Goal: Information Seeking & Learning: Learn about a topic

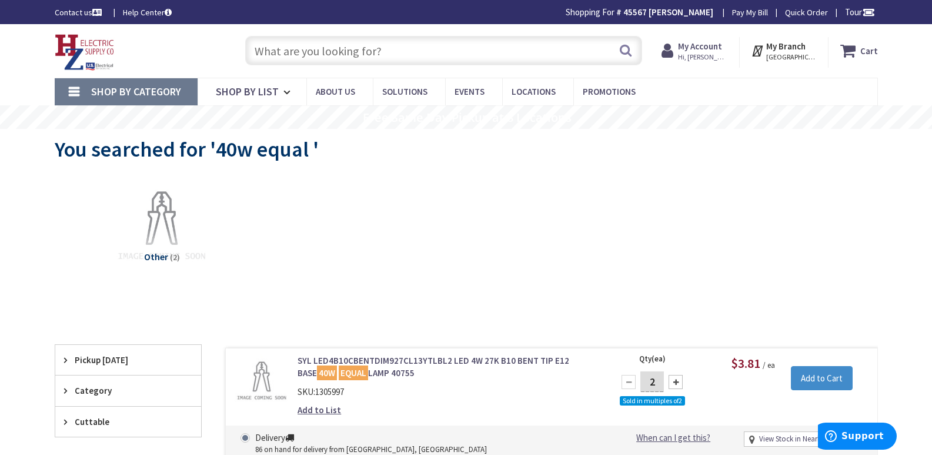
click at [282, 56] on input "text" at bounding box center [443, 50] width 397 height 29
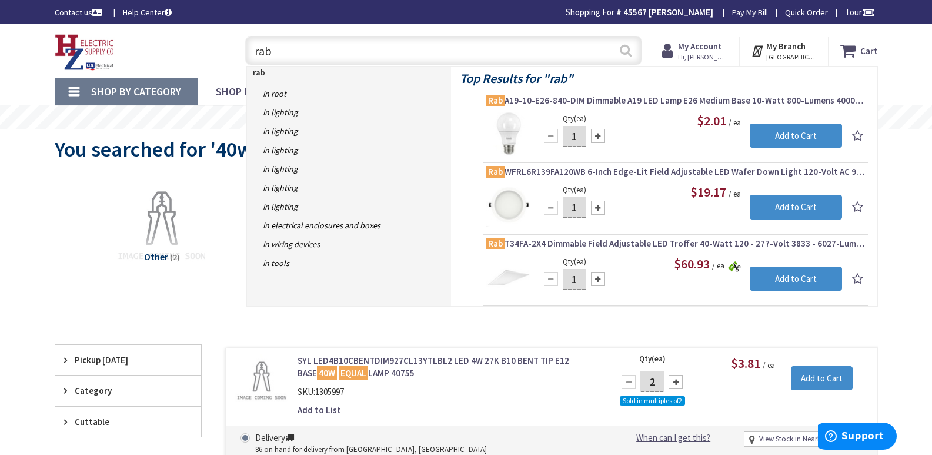
type input "rab"
click at [626, 48] on button "Search" at bounding box center [625, 50] width 15 height 26
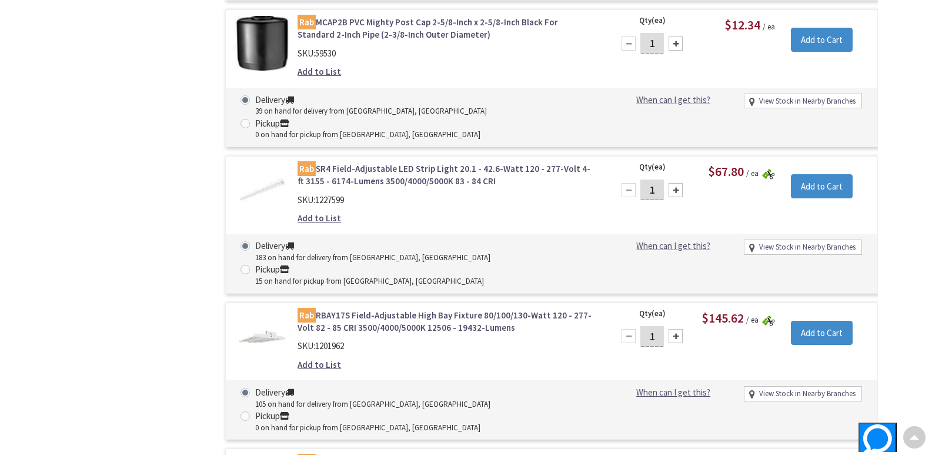
type input "[PERSON_NAME][GEOGRAPHIC_DATA], [GEOGRAPHIC_DATA]"
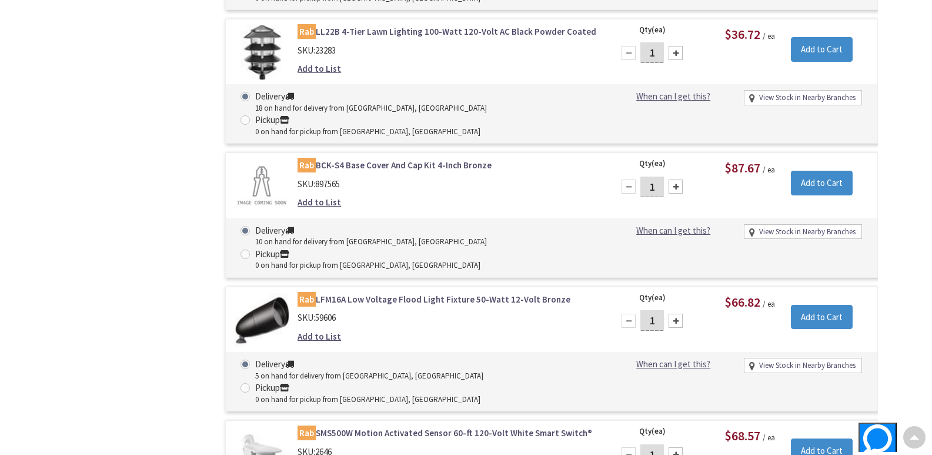
scroll to position [12058, 0]
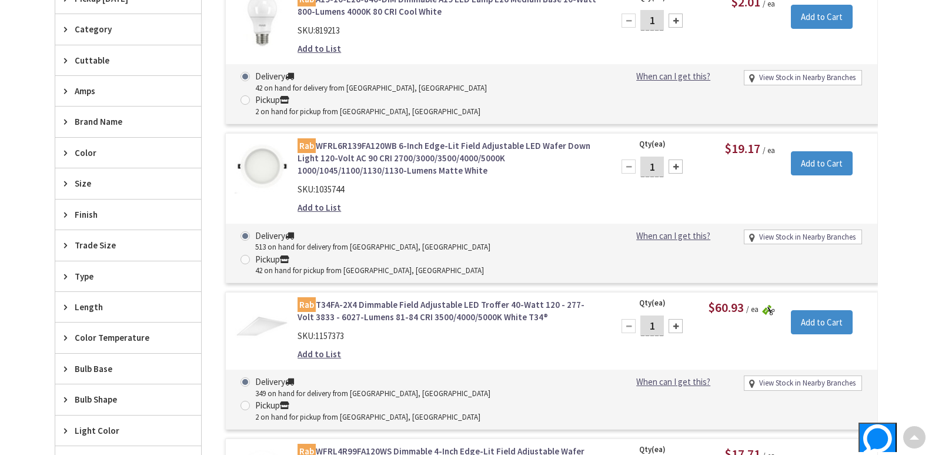
scroll to position [0, 0]
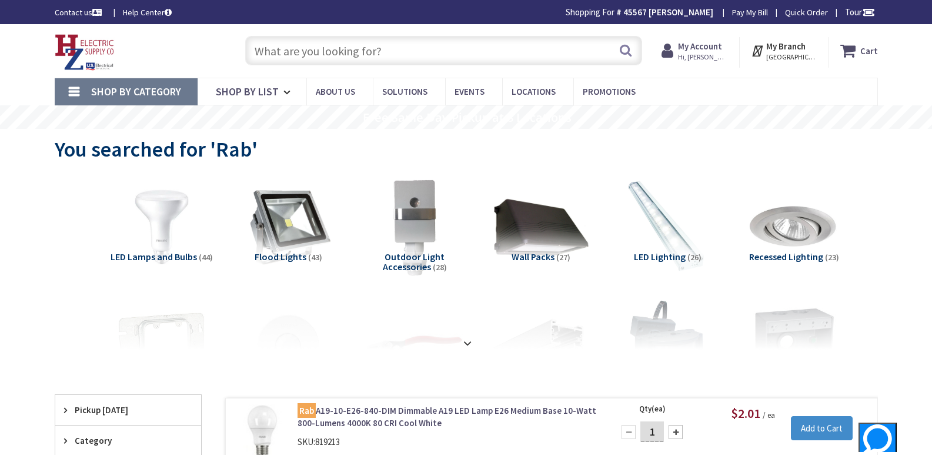
click at [306, 56] on input "text" at bounding box center [443, 50] width 397 height 29
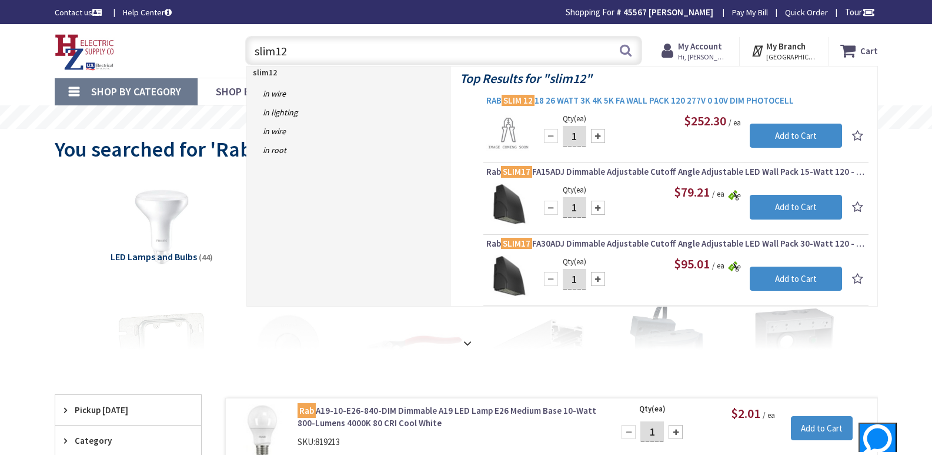
type input "slim12"
click at [562, 101] on span "RAB SLIM 12 18 26 WATT 3K 4K 5K FA WALL PACK 120 277V 0 10V DIM PHOTOCELL" at bounding box center [675, 101] width 379 height 12
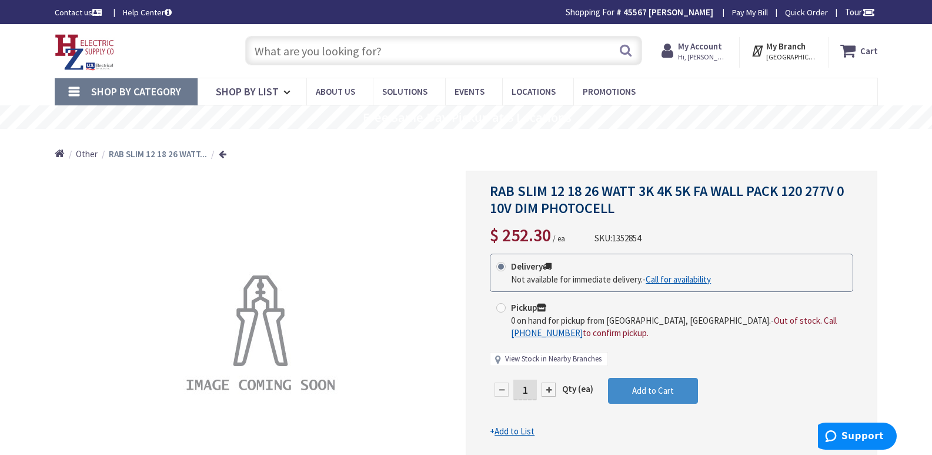
click at [556, 359] on link "View Stock in Nearby Branches" at bounding box center [553, 358] width 96 height 11
select select "data-availability"
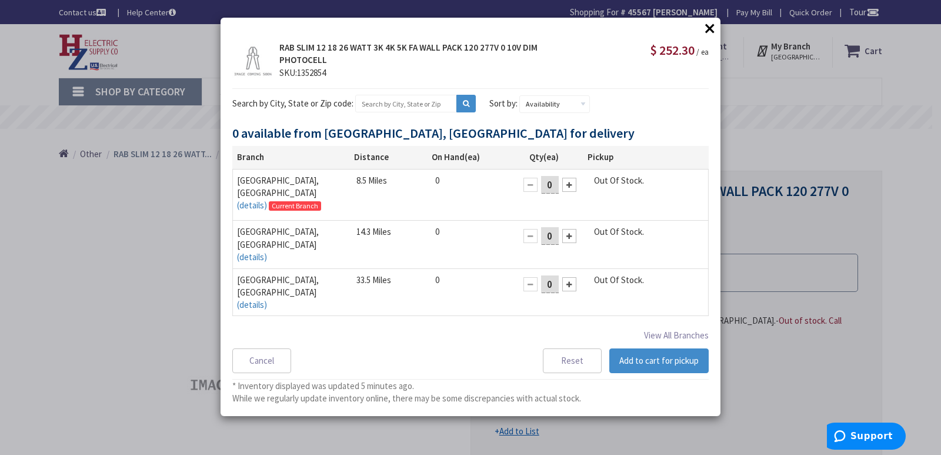
click at [709, 26] on button "×" at bounding box center [710, 28] width 18 height 18
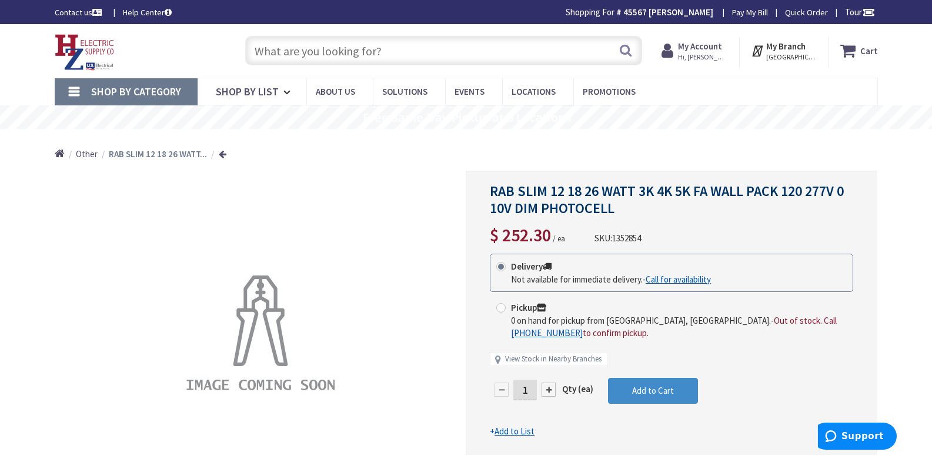
click at [271, 52] on input "text" at bounding box center [443, 50] width 397 height 29
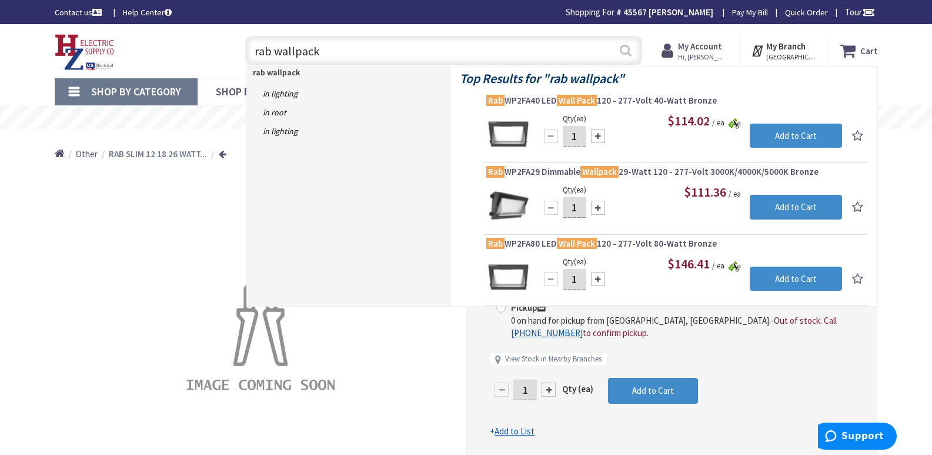
type input "rab wallpack"
click at [626, 51] on button "Search" at bounding box center [625, 50] width 15 height 26
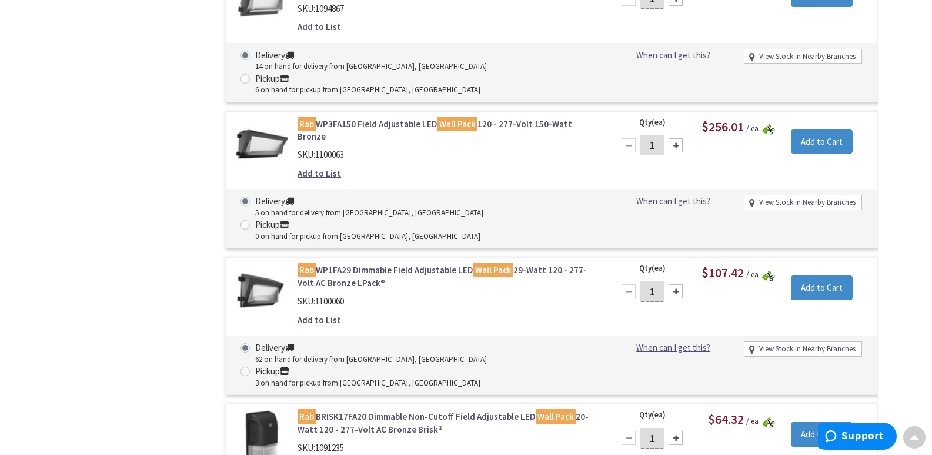
scroll to position [1176, 0]
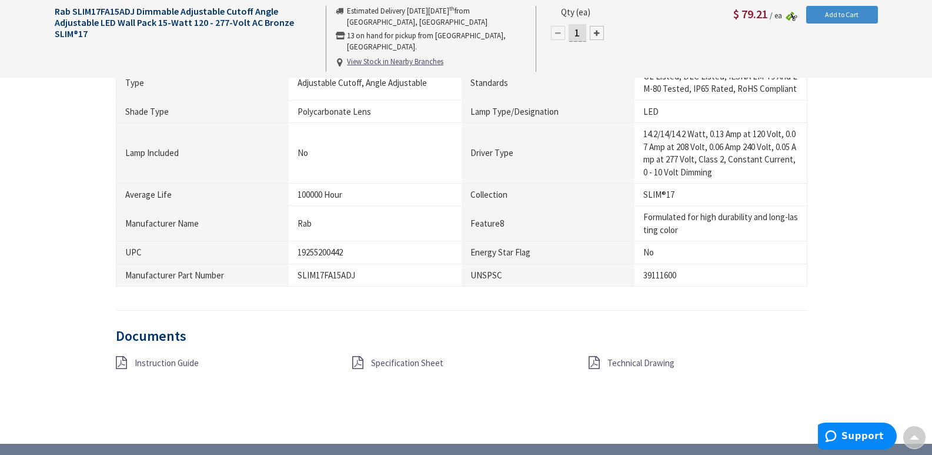
scroll to position [823, 0]
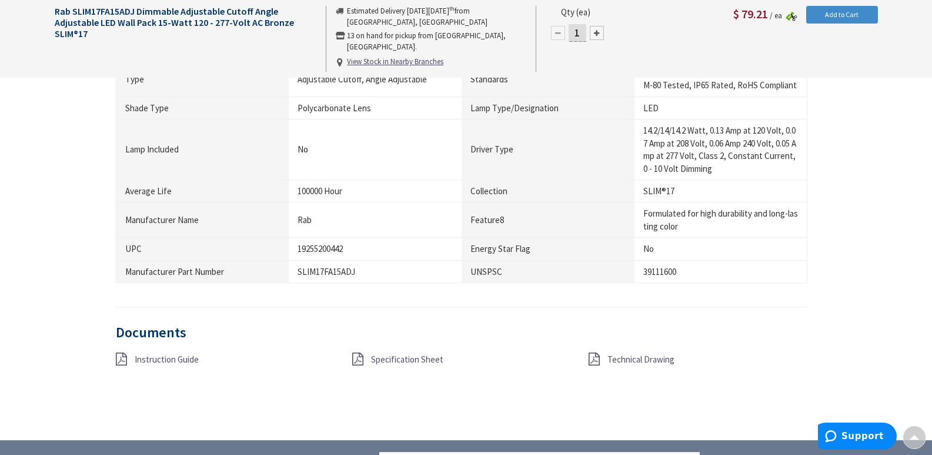
click at [403, 353] on span "Specification Sheet" at bounding box center [407, 358] width 72 height 11
